Goal: Task Accomplishment & Management: Use online tool/utility

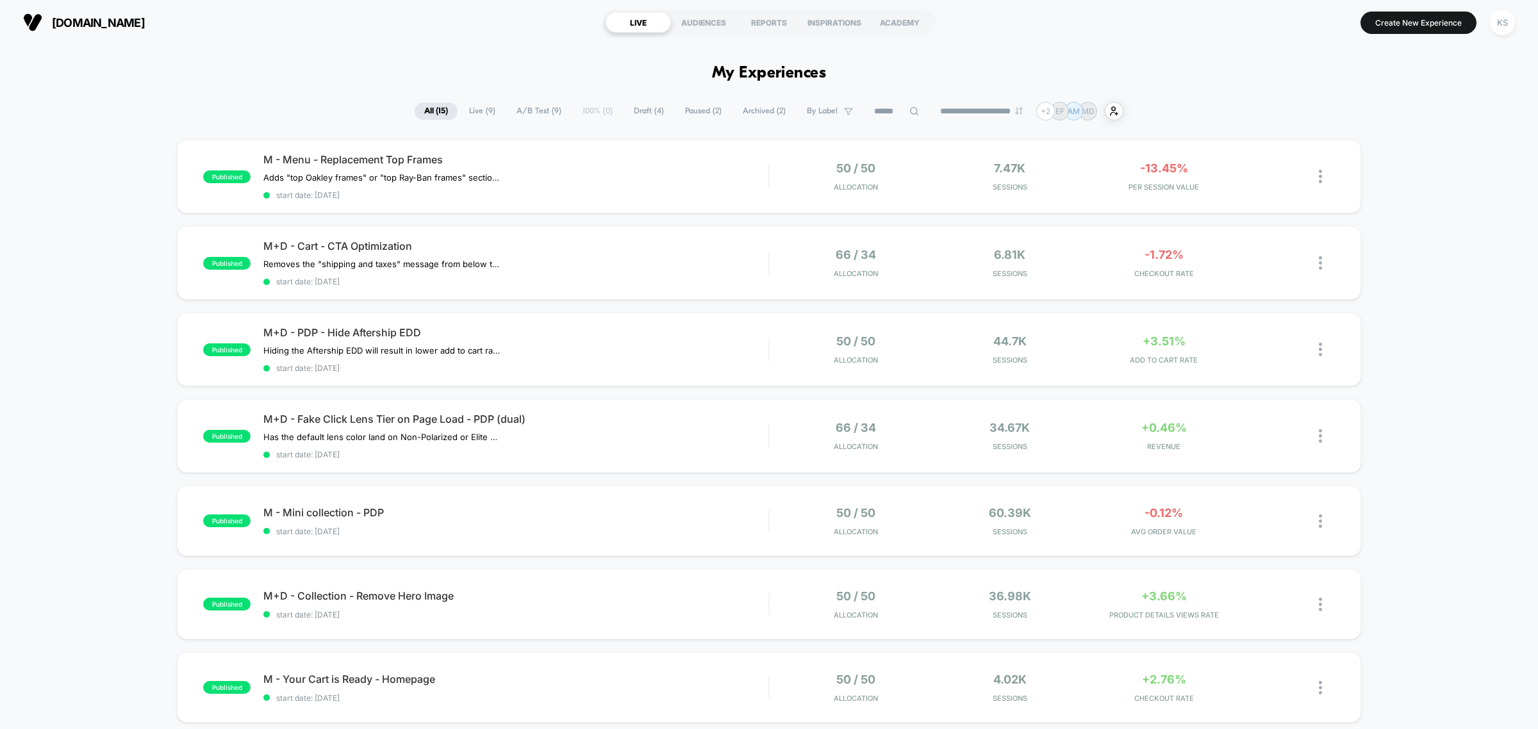
drag, startPoint x: 168, startPoint y: 70, endPoint x: 152, endPoint y: 53, distance: 24.5
